Goal: Information Seeking & Learning: Learn about a topic

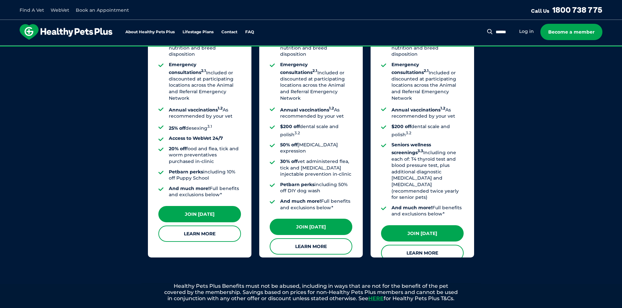
scroll to position [561, 0]
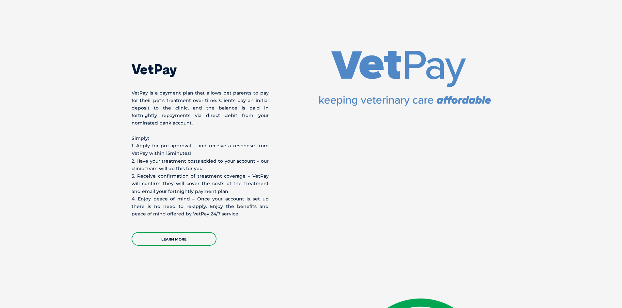
scroll to position [1142, 0]
click at [188, 232] on link "Learn More" at bounding box center [173, 239] width 85 height 14
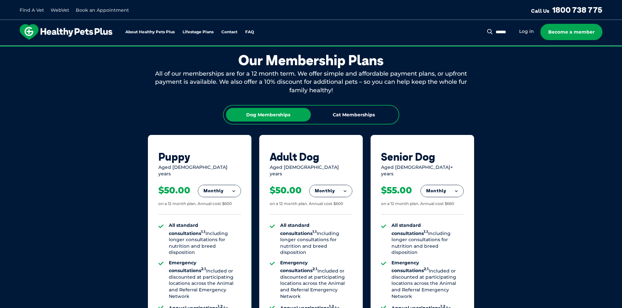
scroll to position [359, 0]
